Goal: Check status: Check status

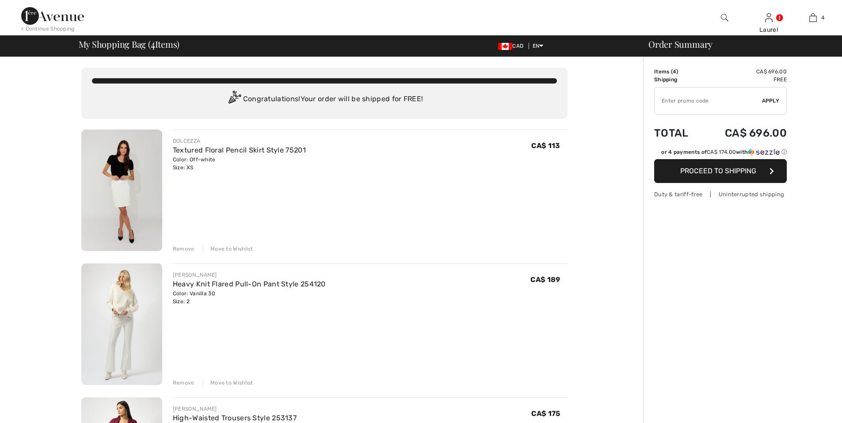
checkbox input "true"
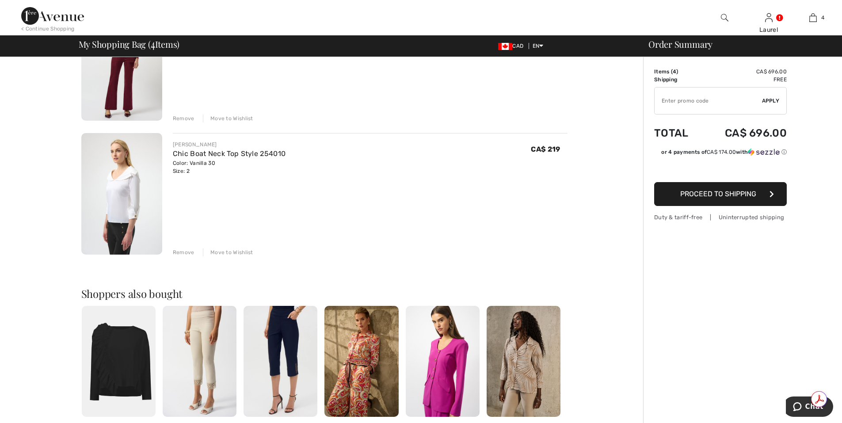
scroll to position [442, 0]
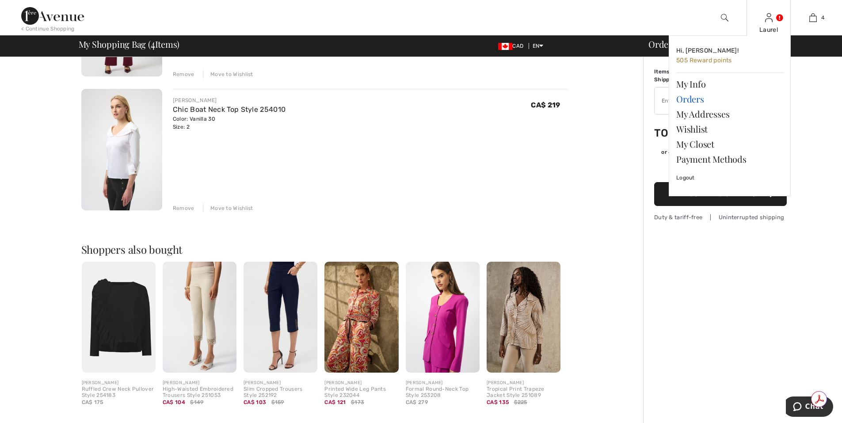
click at [692, 102] on link "Orders" at bounding box center [729, 99] width 107 height 15
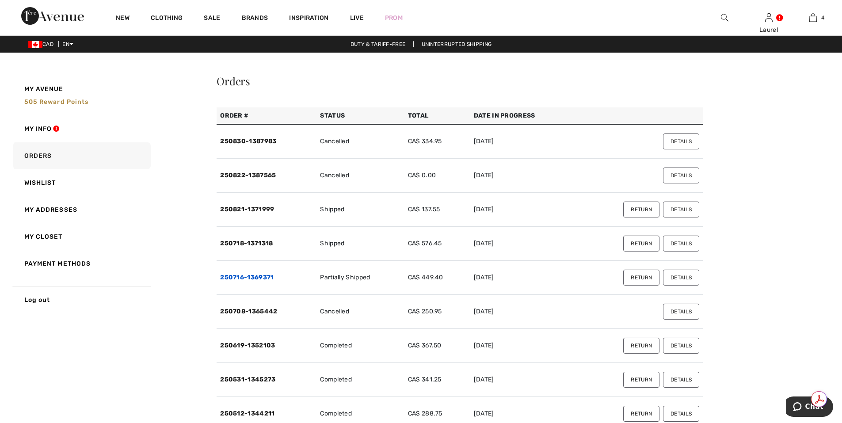
click at [248, 277] on link "250716-1369371" at bounding box center [246, 278] width 53 height 8
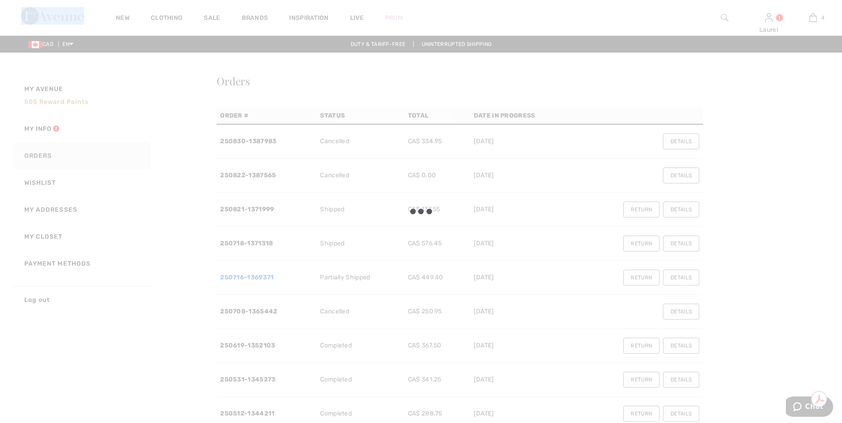
click at [248, 277] on div at bounding box center [421, 211] width 842 height 423
